Goal: Find specific page/section: Find specific page/section

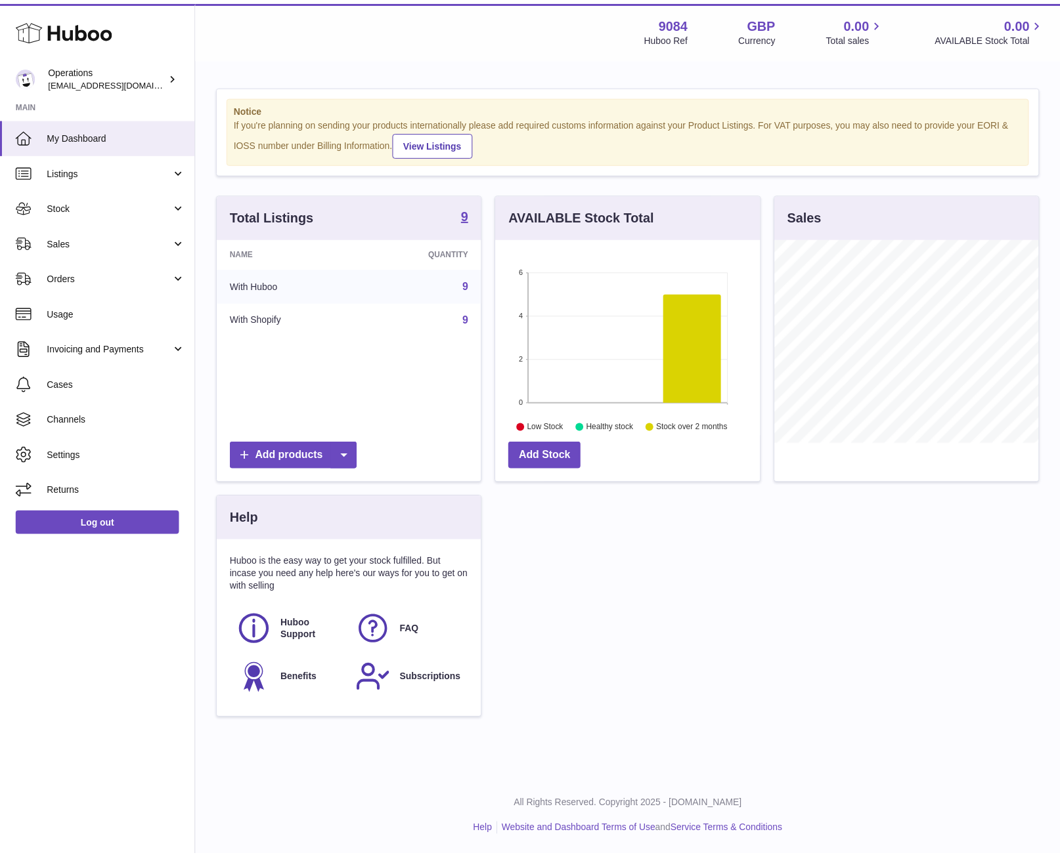
scroll to position [205, 267]
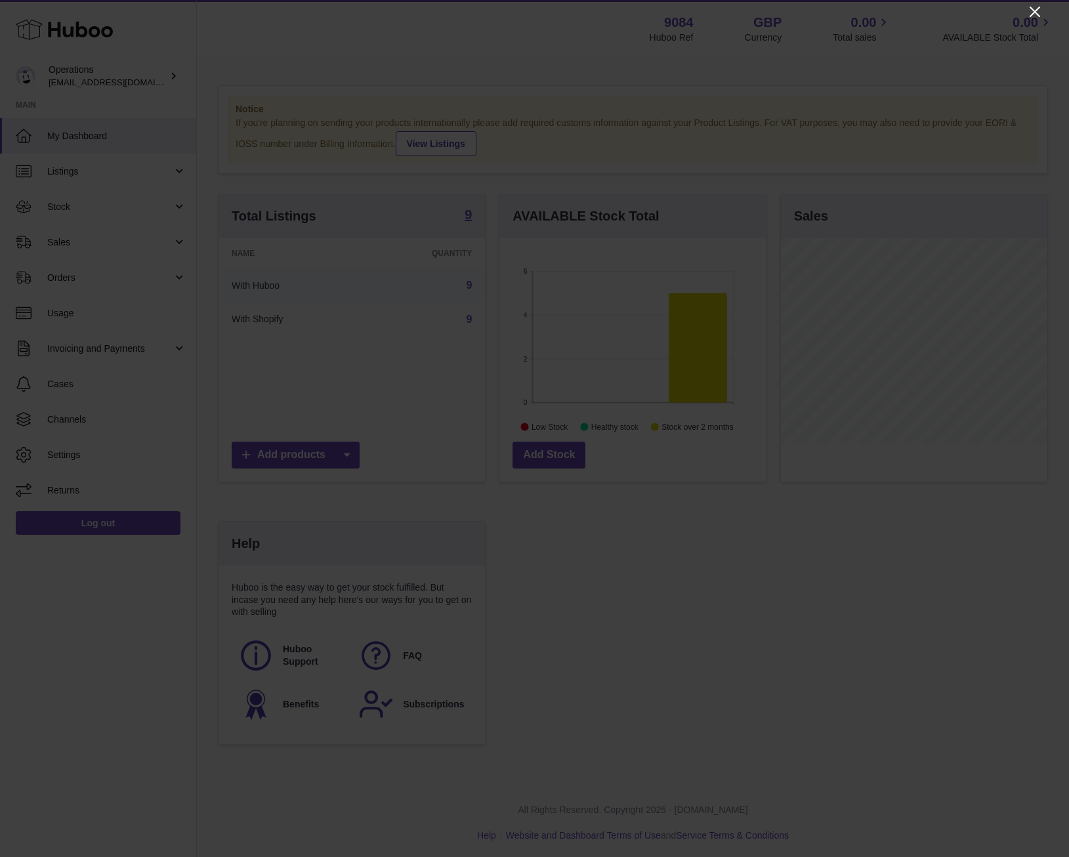
click at [1039, 6] on icon "Close" at bounding box center [1035, 12] width 16 height 16
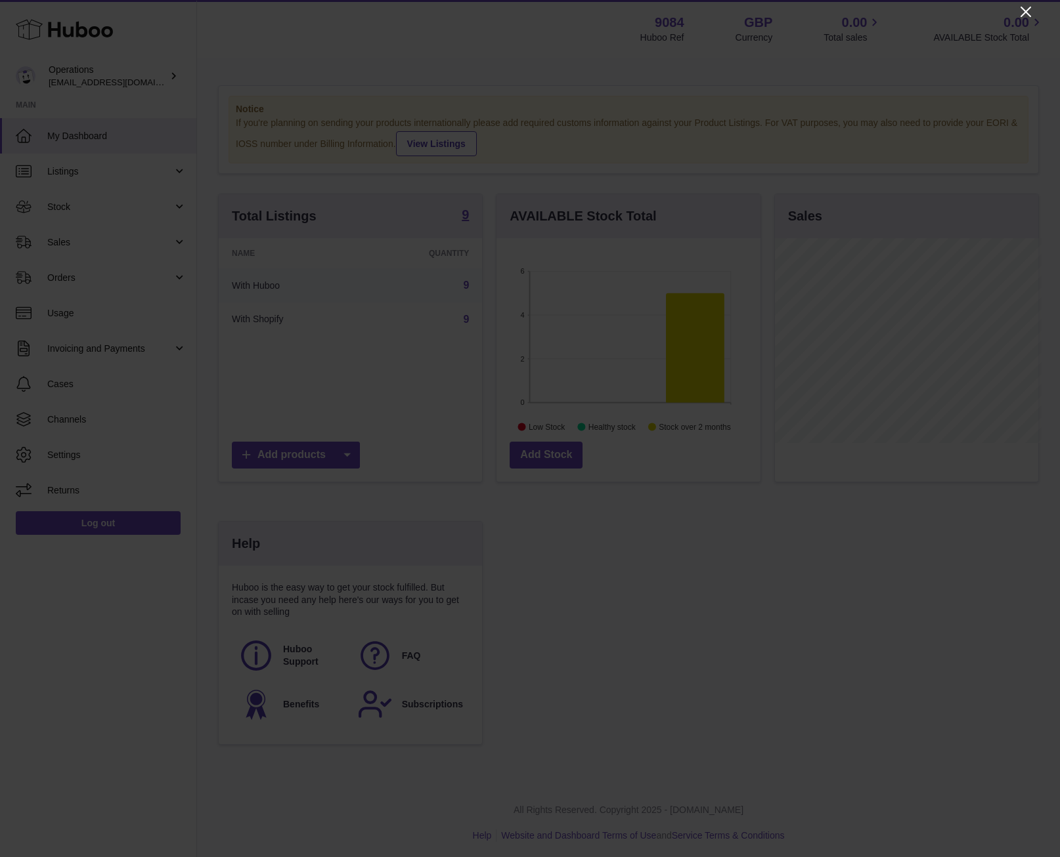
scroll to position [656270, 656212]
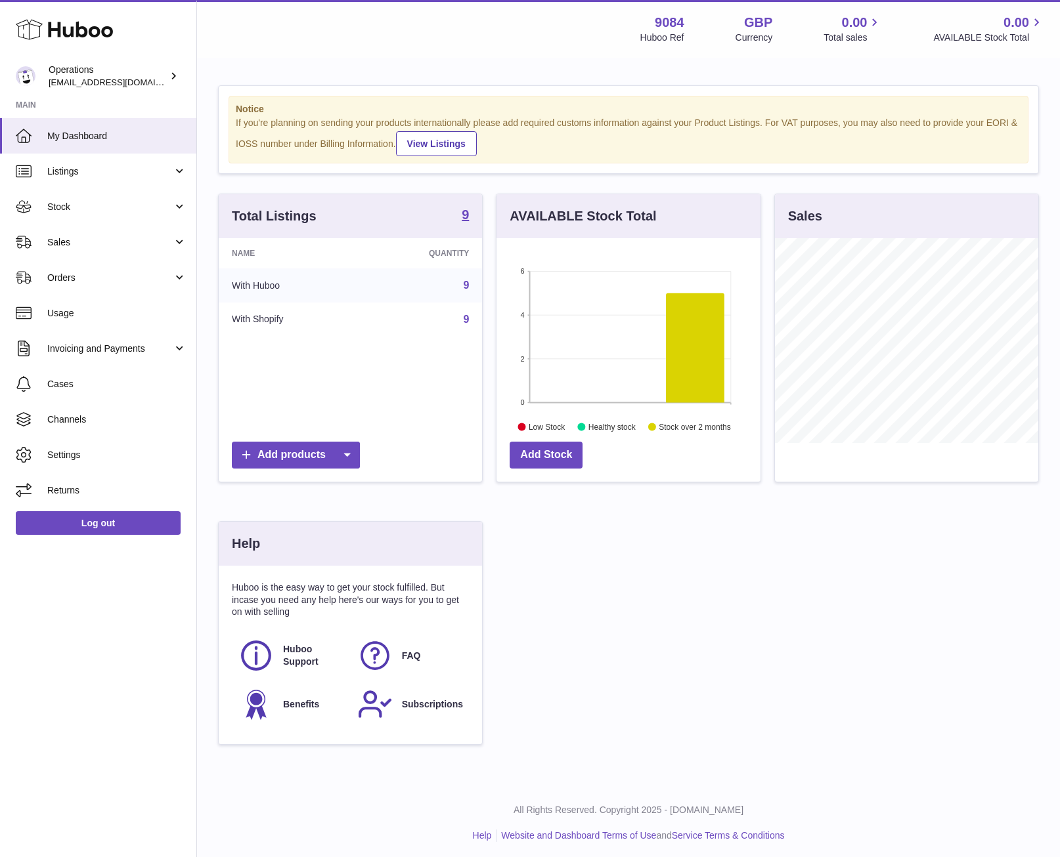
click at [99, 39] on icon at bounding box center [64, 29] width 97 height 26
click at [103, 379] on span "Cases" at bounding box center [116, 384] width 139 height 12
click at [33, 384] on link "Cases" at bounding box center [98, 383] width 196 height 35
click at [24, 388] on icon at bounding box center [24, 384] width 14 height 16
